Goal: Task Accomplishment & Management: Complete application form

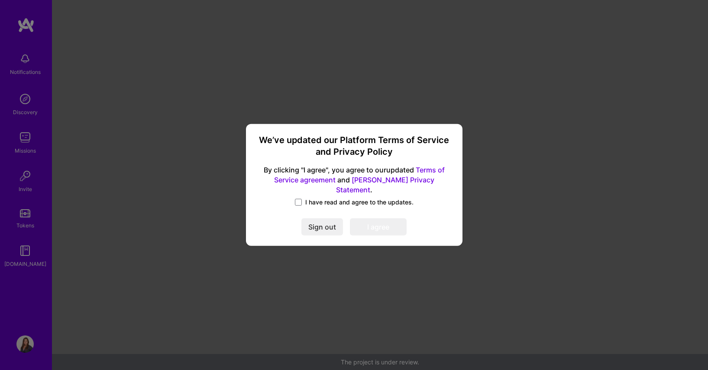
click at [331, 198] on span "I have read and agree to the updates." at bounding box center [359, 202] width 108 height 9
click at [0, 0] on input "I have read and agree to the updates." at bounding box center [0, 0] width 0 height 0
click at [371, 220] on button "I agree" at bounding box center [378, 227] width 57 height 17
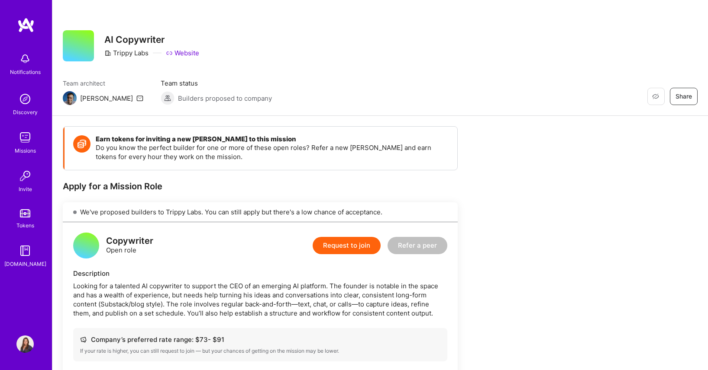
click at [346, 247] on button "Request to join" at bounding box center [346, 245] width 68 height 17
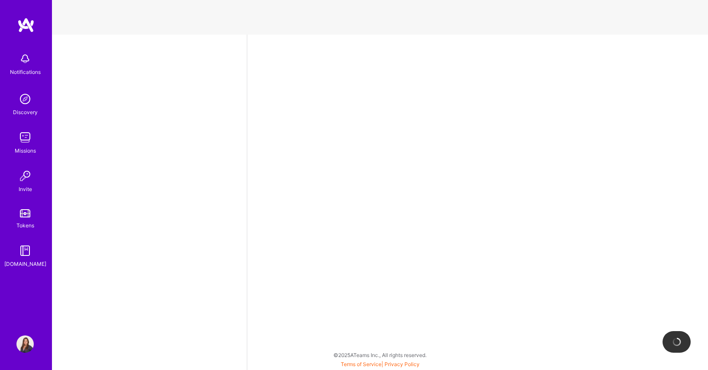
select select "PT"
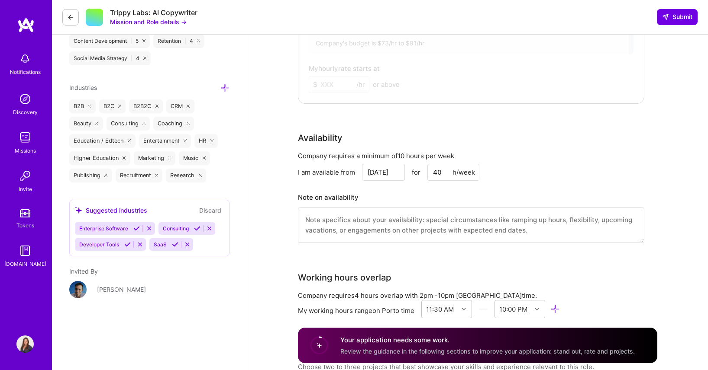
scroll to position [515, 0]
drag, startPoint x: 443, startPoint y: 171, endPoint x: 429, endPoint y: 170, distance: 14.3
click at [429, 170] on input "40" at bounding box center [453, 172] width 52 height 17
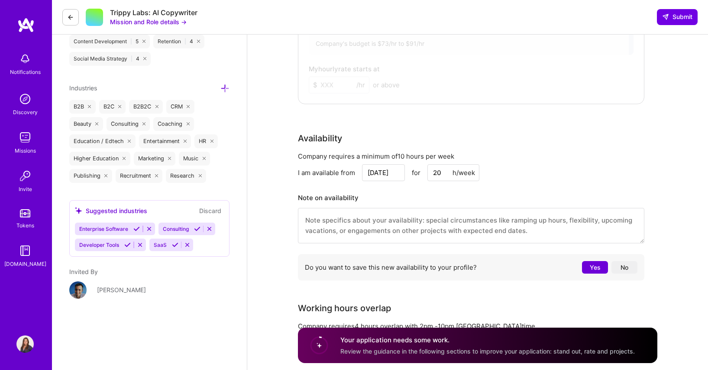
type input "20"
click at [589, 152] on div "Company requires a minimum of 10 hours per week" at bounding box center [471, 156] width 346 height 9
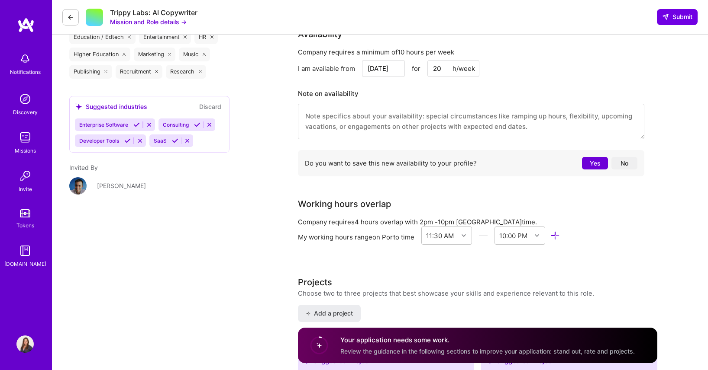
scroll to position [619, 0]
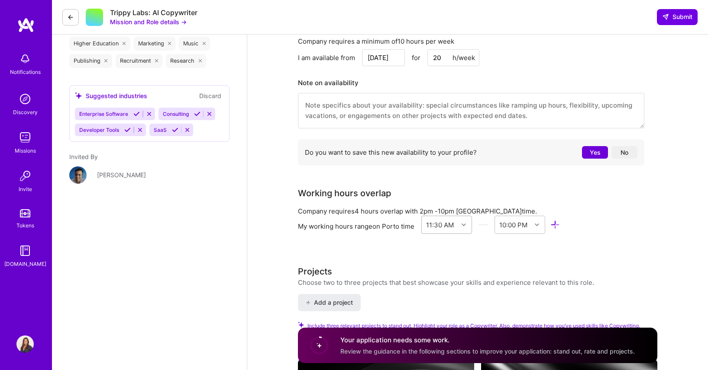
click at [436, 234] on div "11:30 AM" at bounding box center [446, 225] width 51 height 18
click at [441, 253] on div "9:00 AM" at bounding box center [446, 256] width 51 height 16
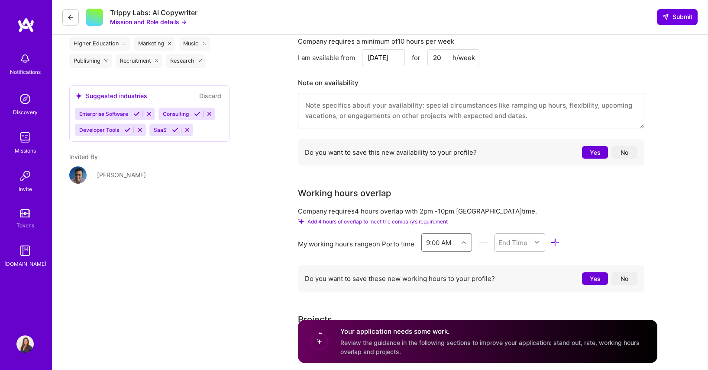
scroll to position [647, 0]
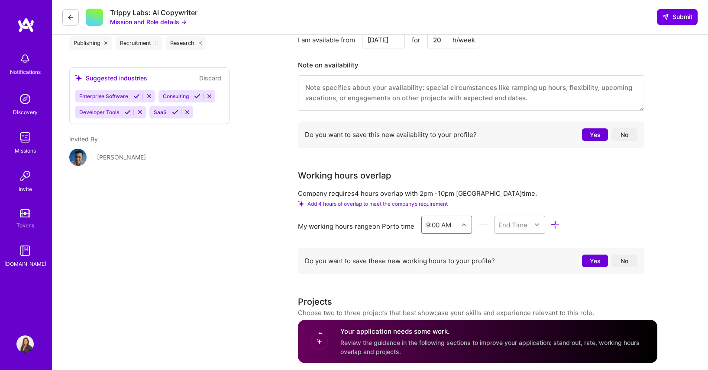
click at [526, 234] on div "End Time" at bounding box center [519, 225] width 51 height 18
click at [509, 270] on div "10:00 PM" at bounding box center [519, 272] width 51 height 16
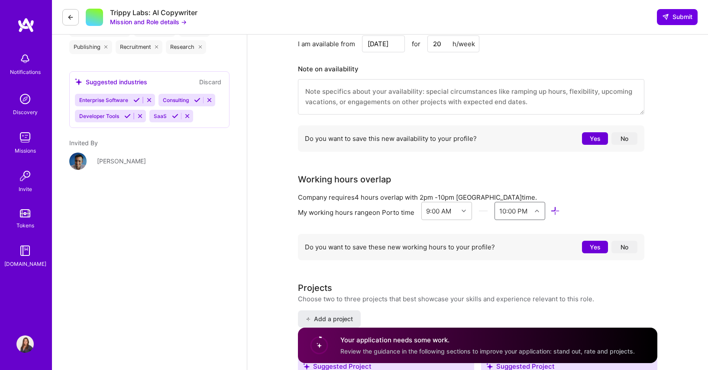
scroll to position [644, 0]
click at [589, 246] on button "Yes" at bounding box center [595, 247] width 26 height 13
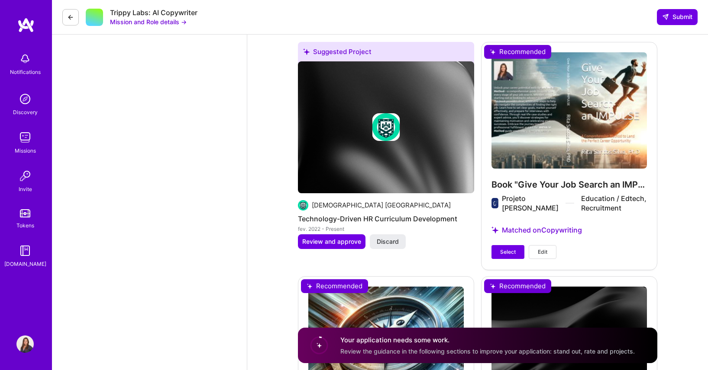
scroll to position [1851, 0]
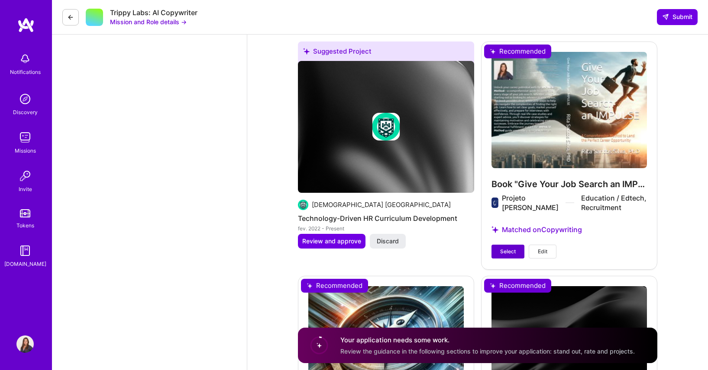
click at [509, 249] on span "Select" at bounding box center [508, 252] width 16 height 8
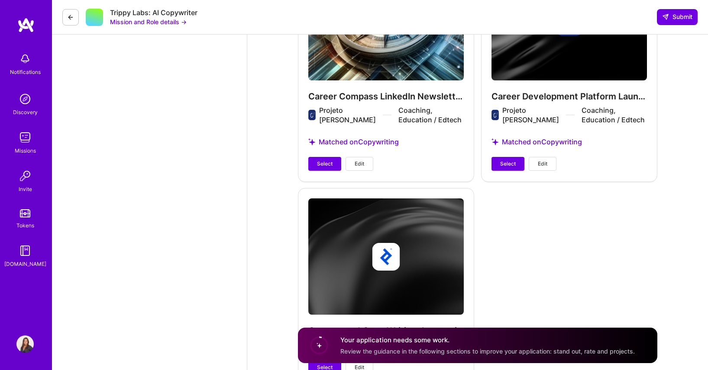
scroll to position [2177, 0]
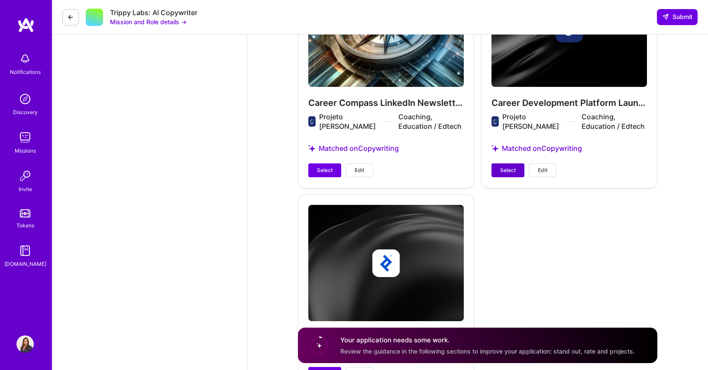
click at [501, 167] on span "Select" at bounding box center [508, 171] width 16 height 8
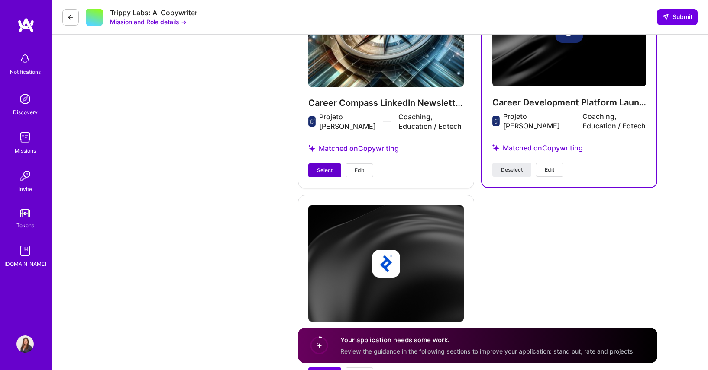
click at [323, 167] on span "Select" at bounding box center [325, 171] width 16 height 8
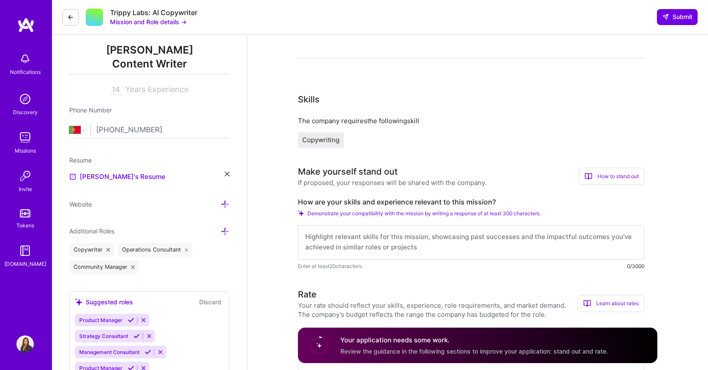
scroll to position [109, 0]
click at [592, 178] on div "How to stand out" at bounding box center [611, 175] width 65 height 17
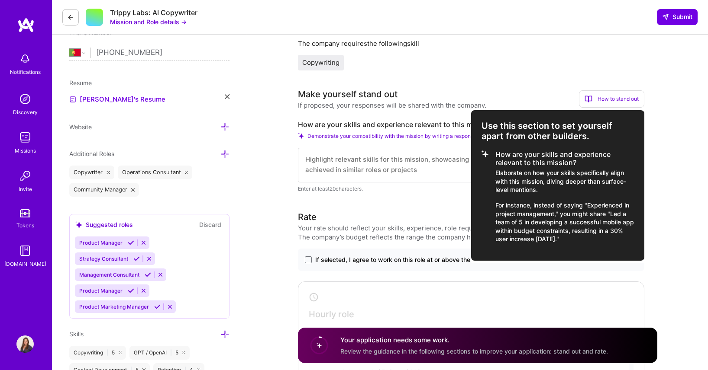
scroll to position [193, 0]
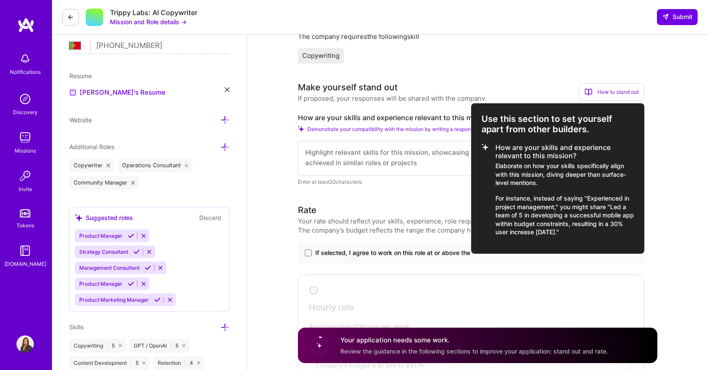
click at [450, 163] on div at bounding box center [354, 185] width 708 height 370
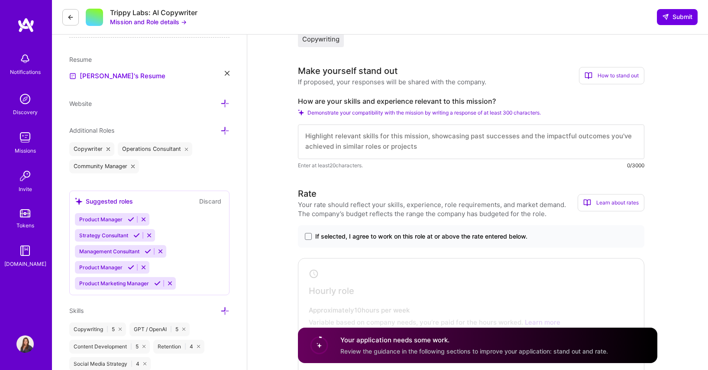
scroll to position [225, 0]
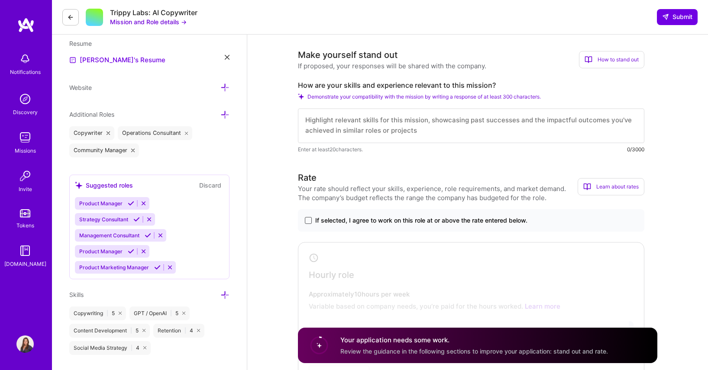
click at [306, 221] on span at bounding box center [308, 220] width 7 height 7
click at [0, 0] on input "If selected, I agree to work on this role at or above the rate entered below." at bounding box center [0, 0] width 0 height 0
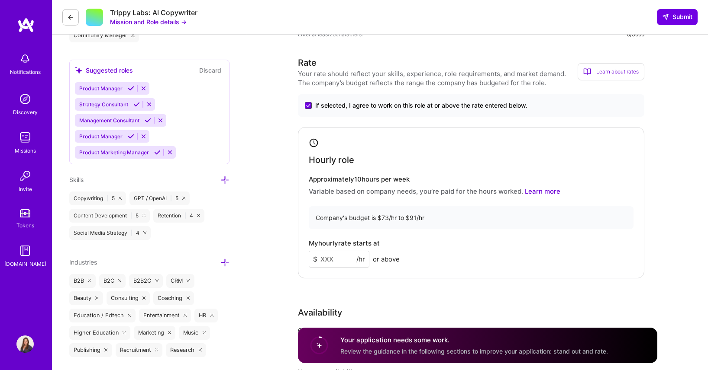
scroll to position [345, 0]
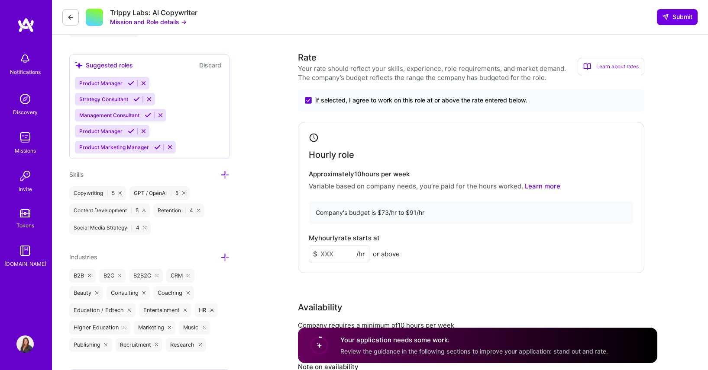
drag, startPoint x: 335, startPoint y: 255, endPoint x: 318, endPoint y: 254, distance: 16.9
click at [318, 254] on input at bounding box center [339, 254] width 61 height 17
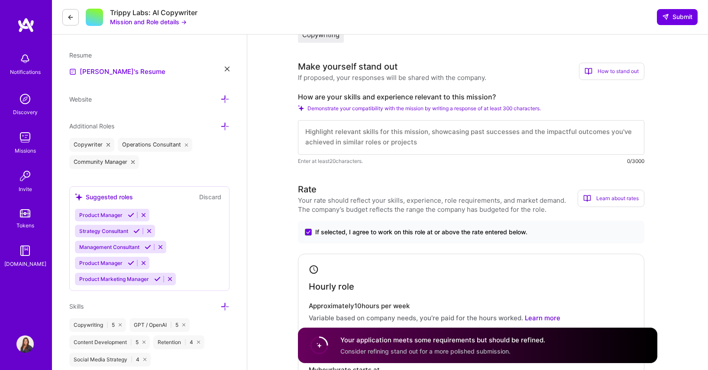
scroll to position [217, 0]
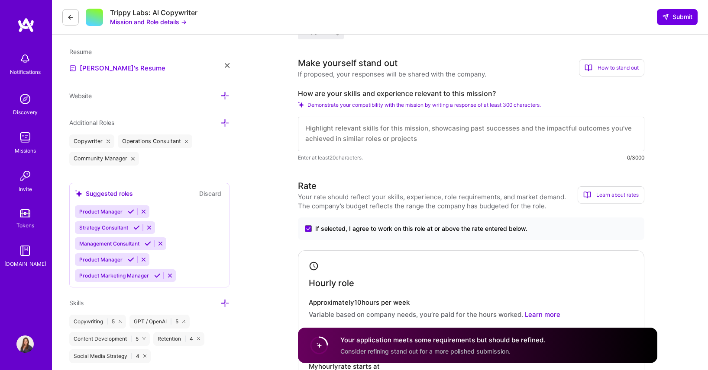
type input "50"
click at [406, 136] on textarea at bounding box center [471, 134] width 346 height 35
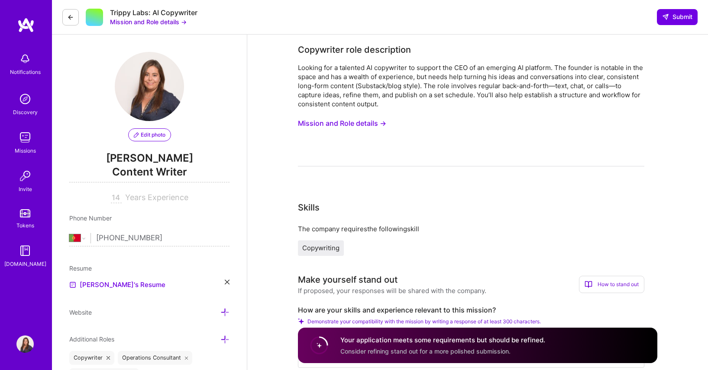
click at [364, 122] on button "Mission and Role details →" at bounding box center [342, 124] width 88 height 16
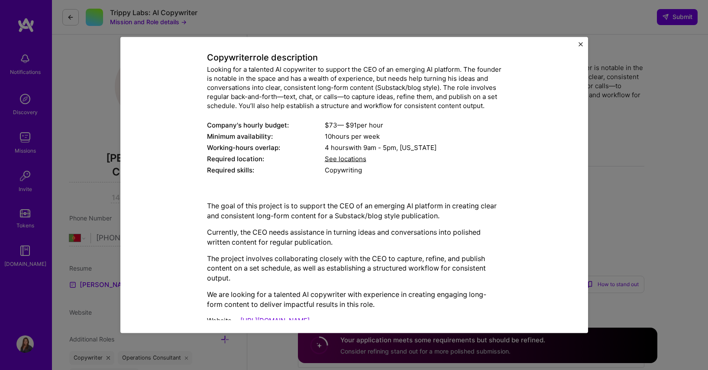
scroll to position [43, 0]
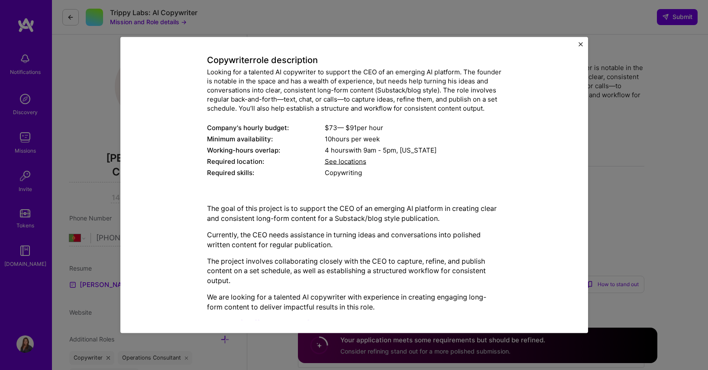
click at [633, 122] on div "Mission Description and Role Details Copywriter role description Looking for a …" at bounding box center [354, 185] width 708 height 370
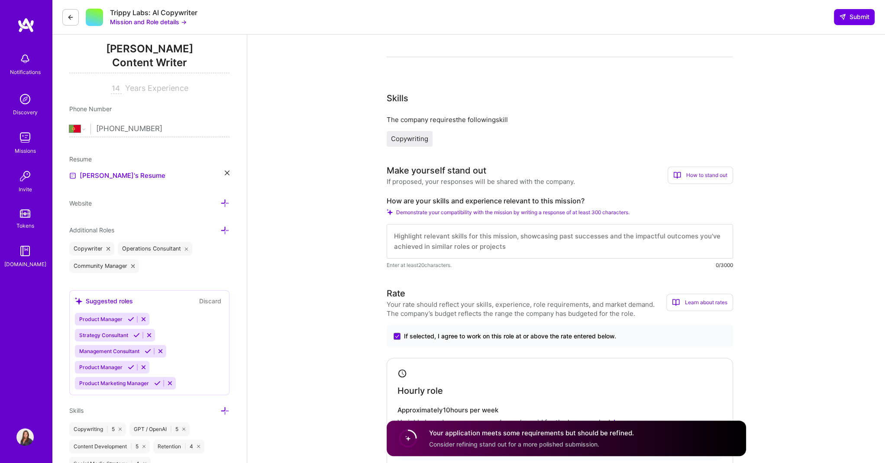
scroll to position [0, 0]
click at [519, 237] on textarea at bounding box center [559, 241] width 346 height 35
click at [472, 248] on textarea at bounding box center [559, 241] width 346 height 35
paste textarea "L ip dolorsi ametc adi elitseddoei te incididunt ut la ET Doloremagn al enimadm…"
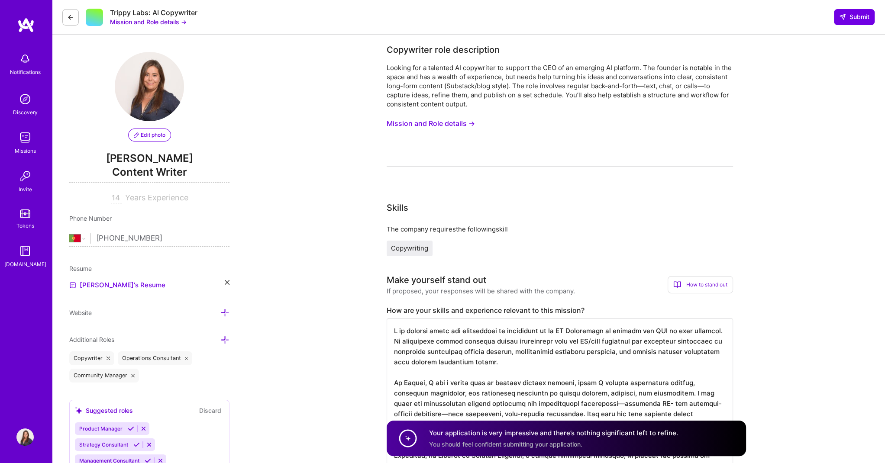
click at [468, 127] on button "Mission and Role details →" at bounding box center [430, 124] width 88 height 16
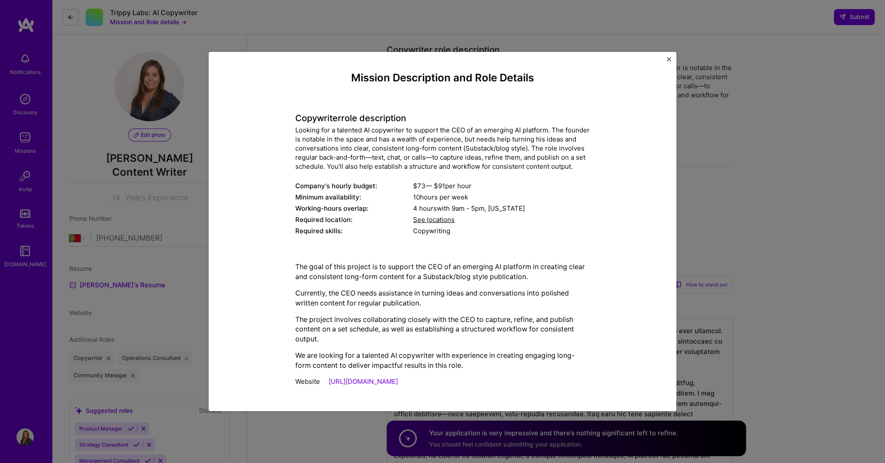
click at [707, 190] on div "Mission Description and Role Details Copywriter role description Looking for a …" at bounding box center [442, 231] width 885 height 463
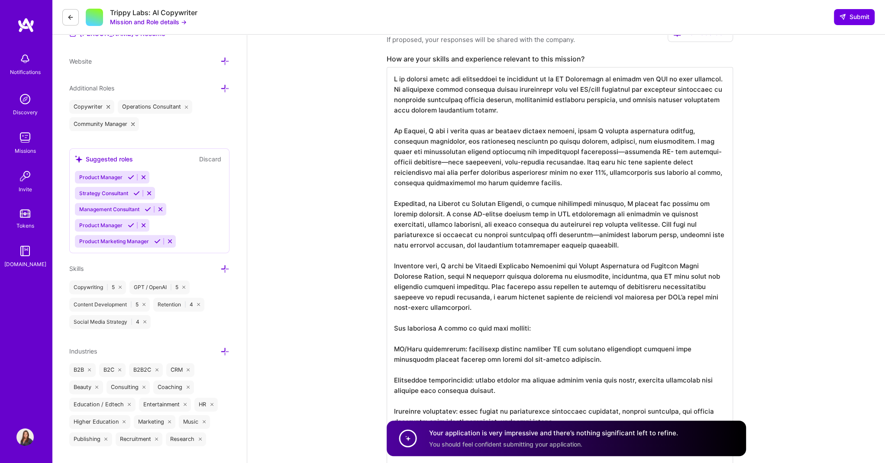
scroll to position [255, 0]
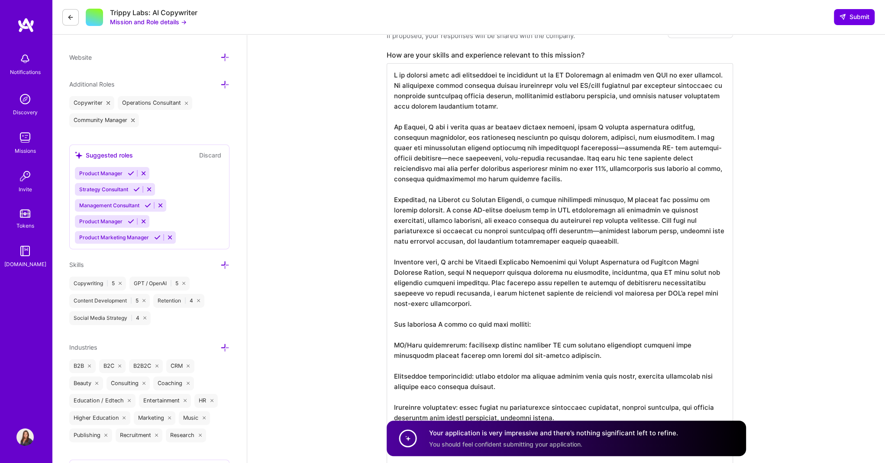
click at [391, 342] on textarea at bounding box center [559, 288] width 346 height 450
click at [393, 370] on textarea at bounding box center [559, 288] width 346 height 450
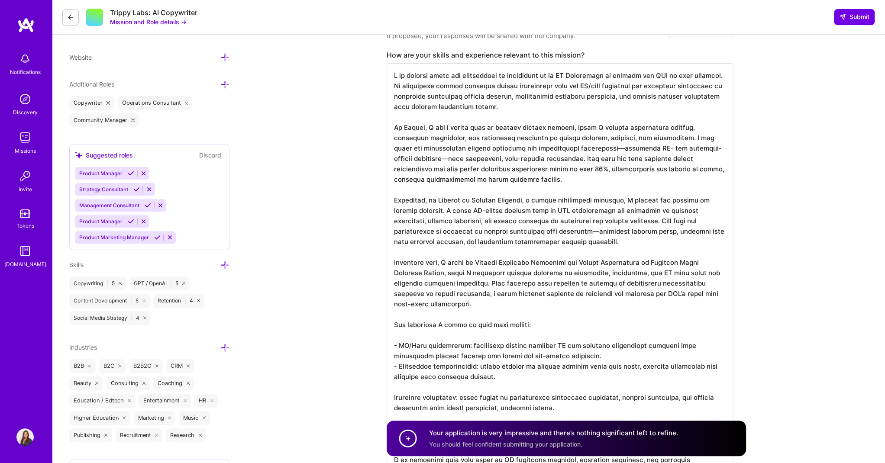
scroll to position [0, 0]
click at [393, 370] on textarea at bounding box center [559, 283] width 346 height 440
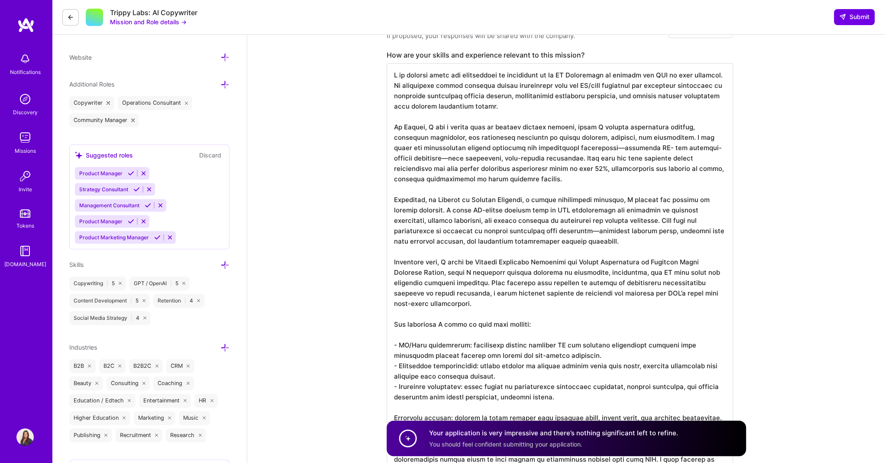
click at [393, 370] on textarea at bounding box center [559, 277] width 346 height 429
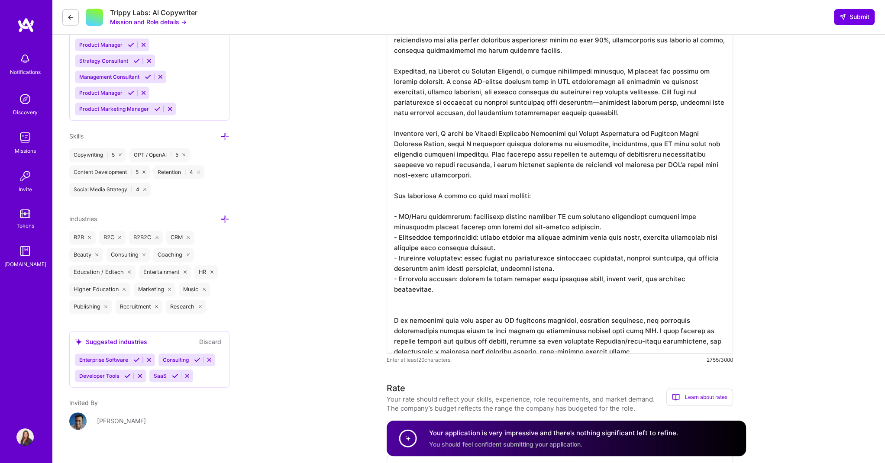
scroll to position [389, 0]
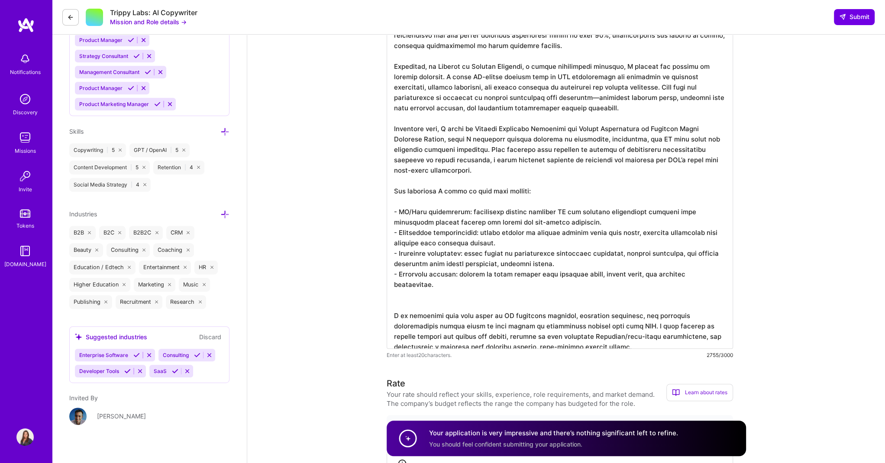
click at [587, 293] on textarea at bounding box center [559, 139] width 346 height 419
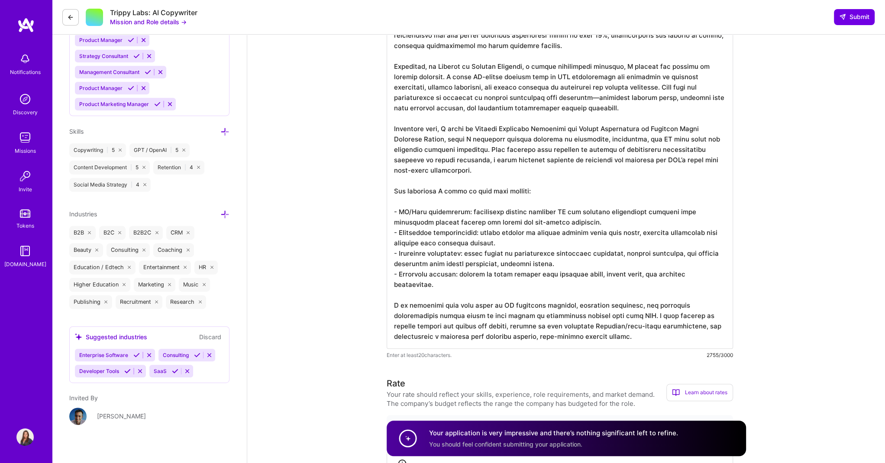
scroll to position [0, 0]
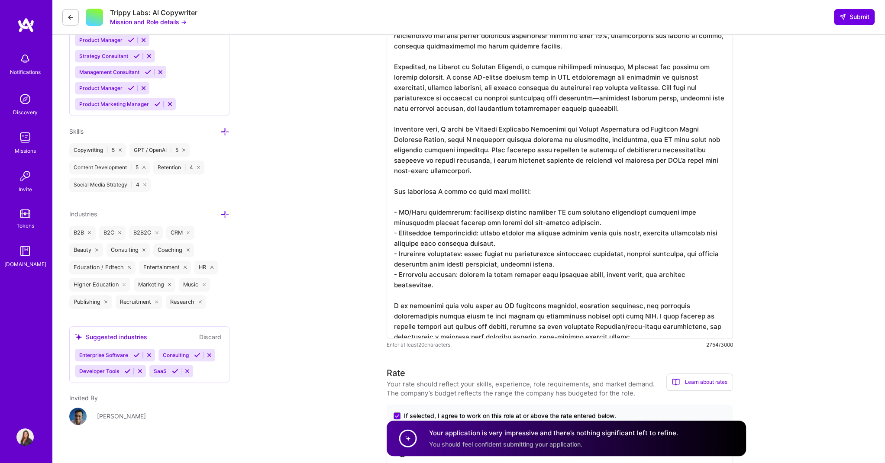
click at [463, 201] on textarea at bounding box center [559, 134] width 346 height 409
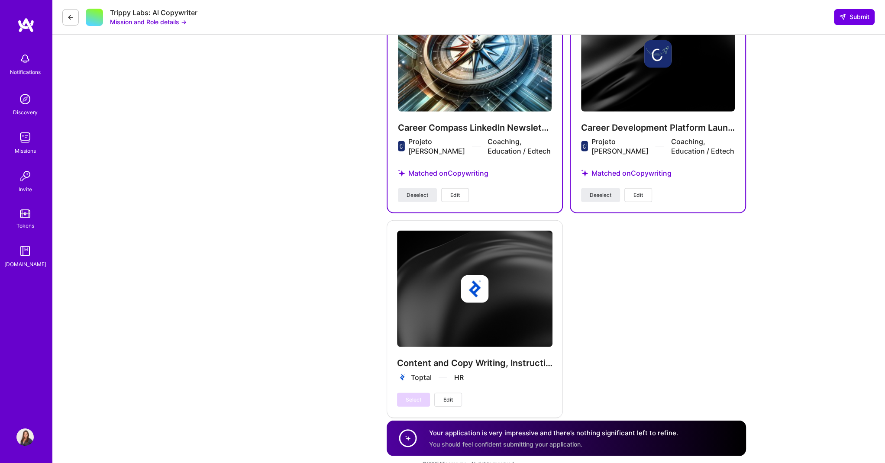
scroll to position [2504, 0]
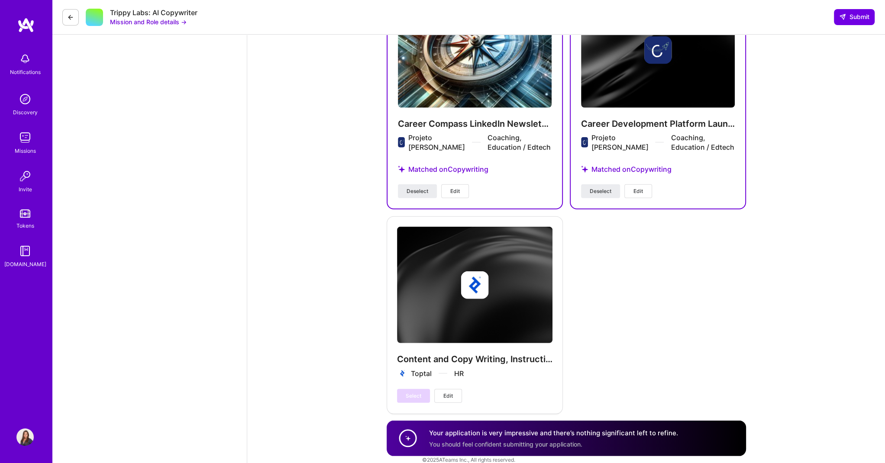
type textarea "L ip dolorsi ametc adi elitseddoei te incididunt ut la ET Doloremagn al enimadm…"
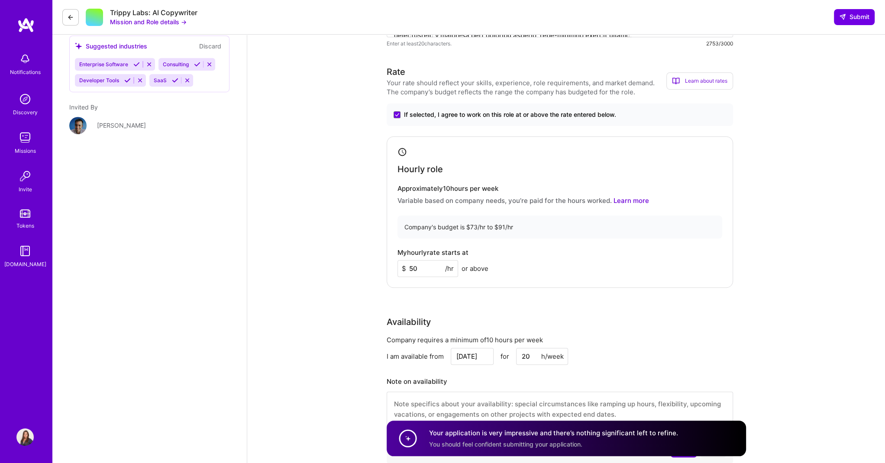
scroll to position [0, 0]
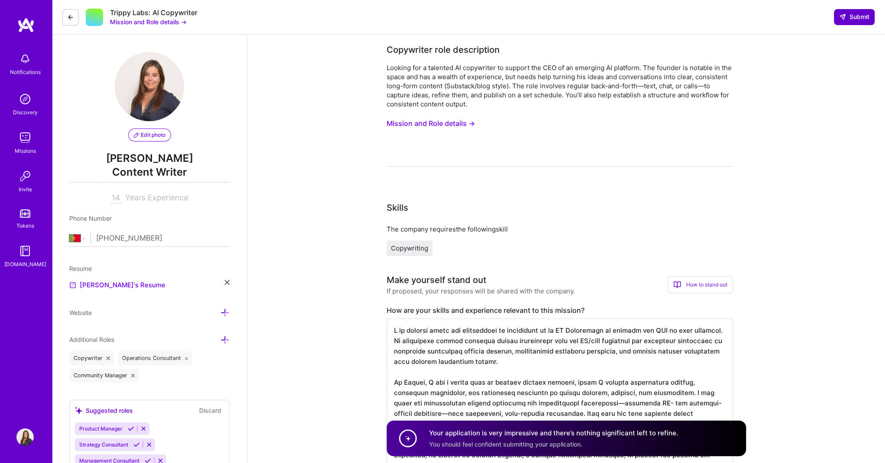
click at [707, 19] on span "Submit" at bounding box center [854, 17] width 30 height 9
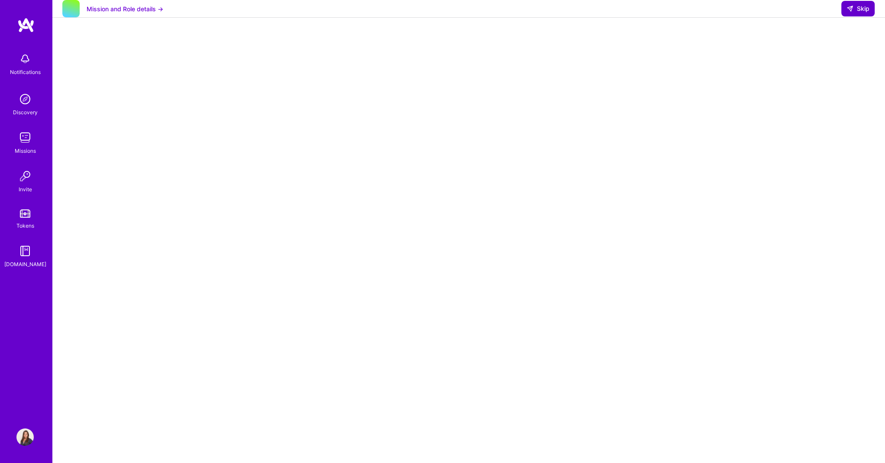
click at [707, 11] on button "Skip" at bounding box center [857, 9] width 33 height 16
select select "PT"
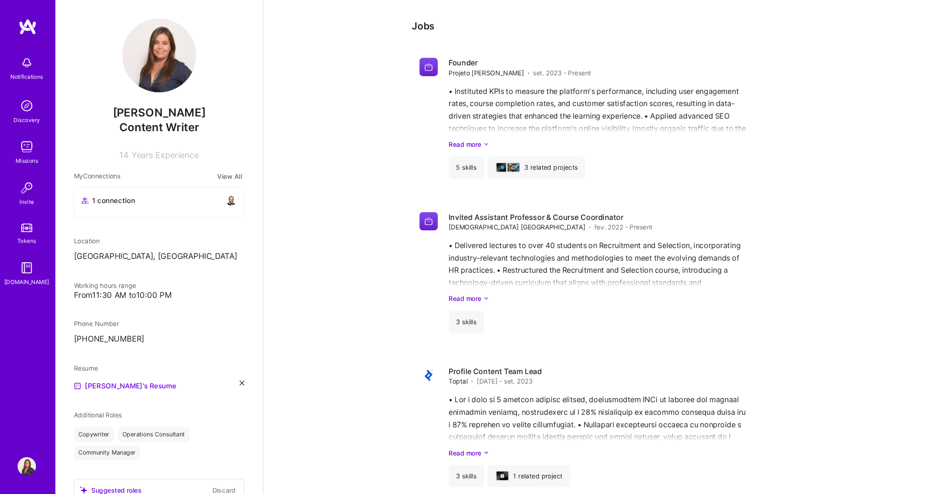
scroll to position [1250, 0]
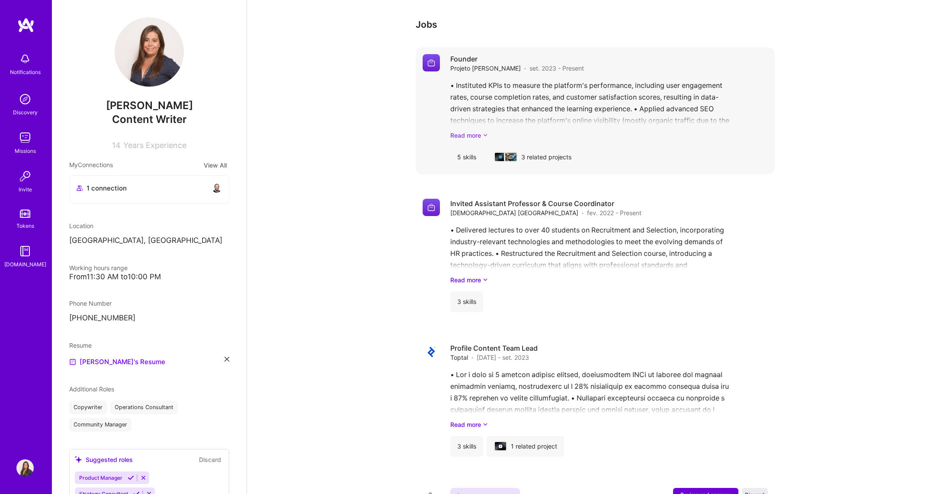
click at [461, 131] on link "Read more" at bounding box center [609, 135] width 318 height 9
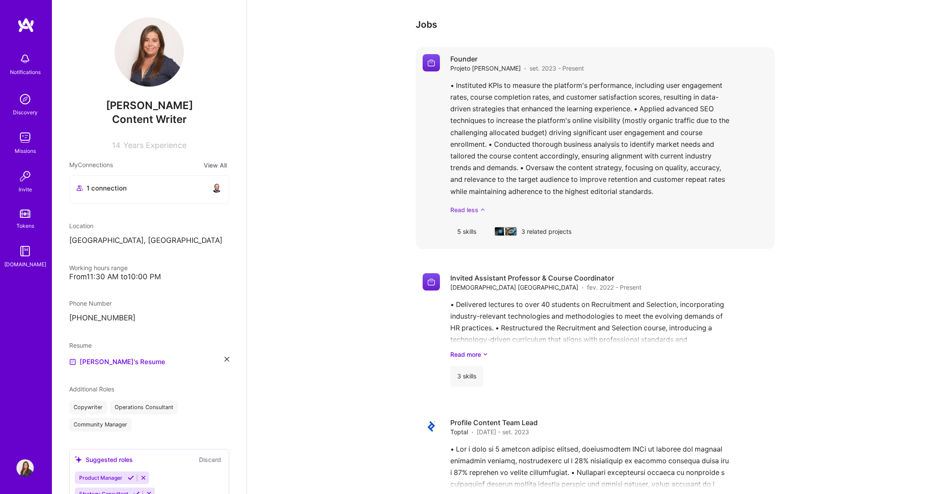
scroll to position [1265, 0]
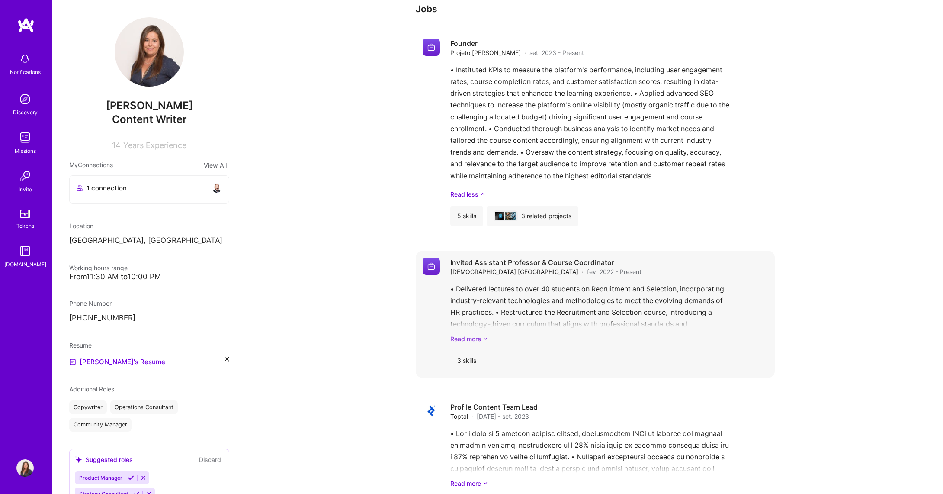
click at [468, 334] on link "Read more" at bounding box center [609, 338] width 318 height 9
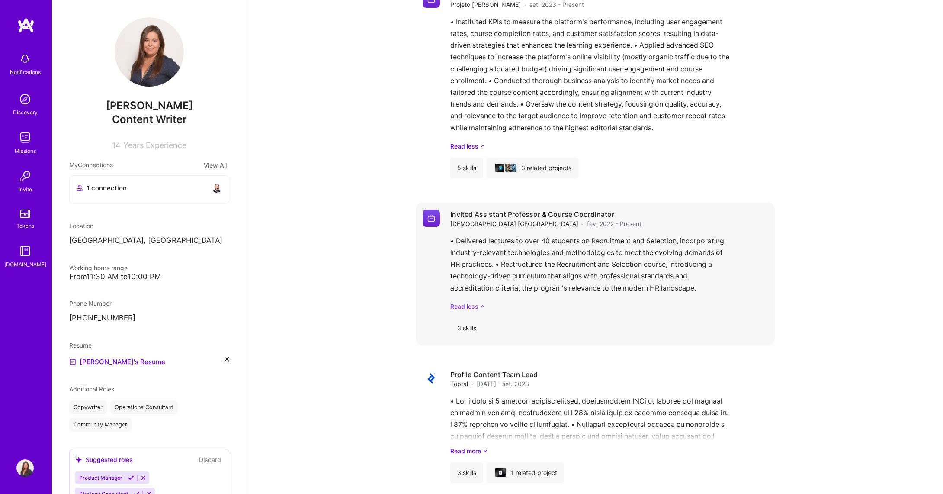
scroll to position [1354, 0]
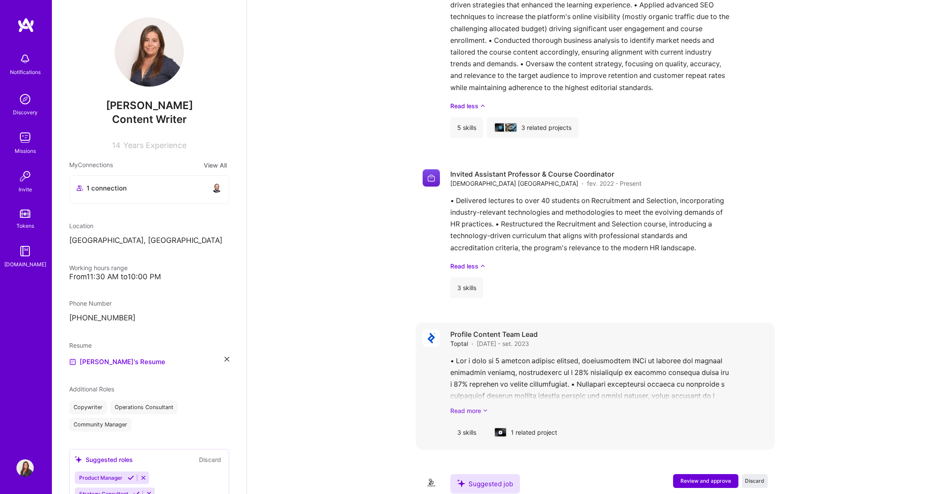
click at [476, 370] on link "Read more" at bounding box center [609, 410] width 318 height 9
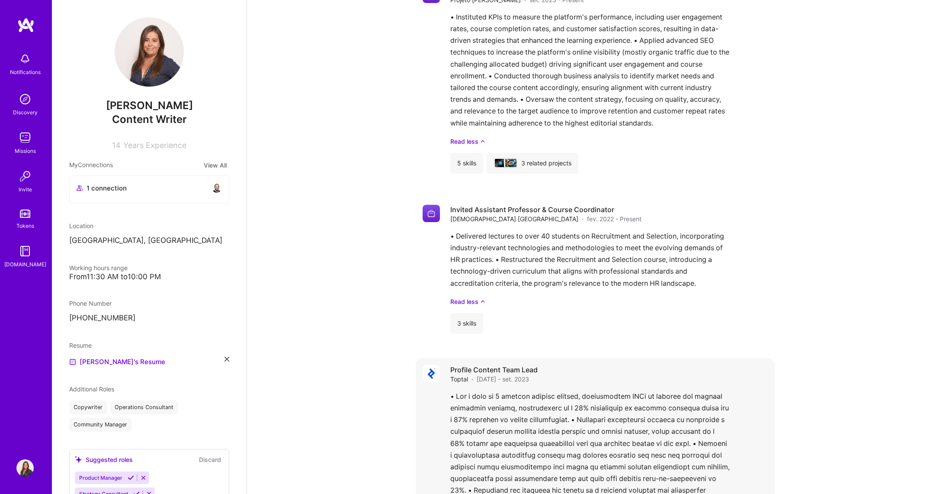
scroll to position [1310, 0]
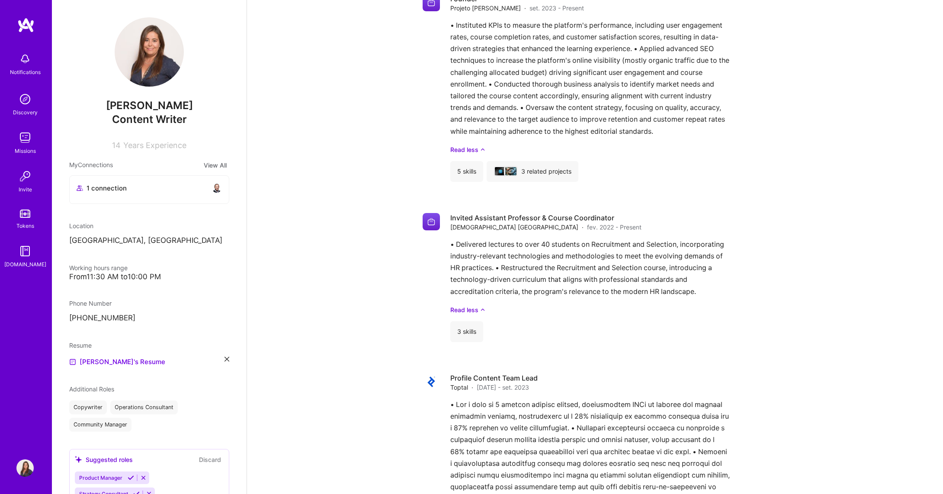
click at [707, 274] on div "Great work! You’ve maximized your company visibility. You’re now eligible to be…" at bounding box center [595, 394] width 696 height 3339
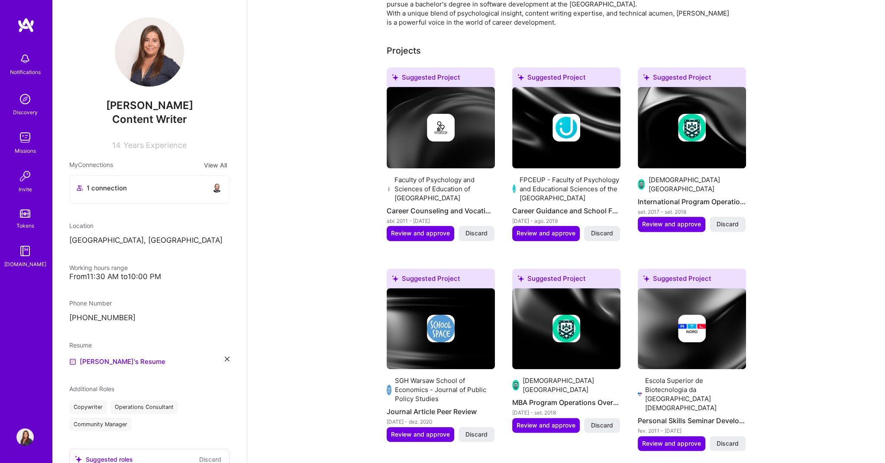
scroll to position [0, 0]
